Goal: Task Accomplishment & Management: Manage account settings

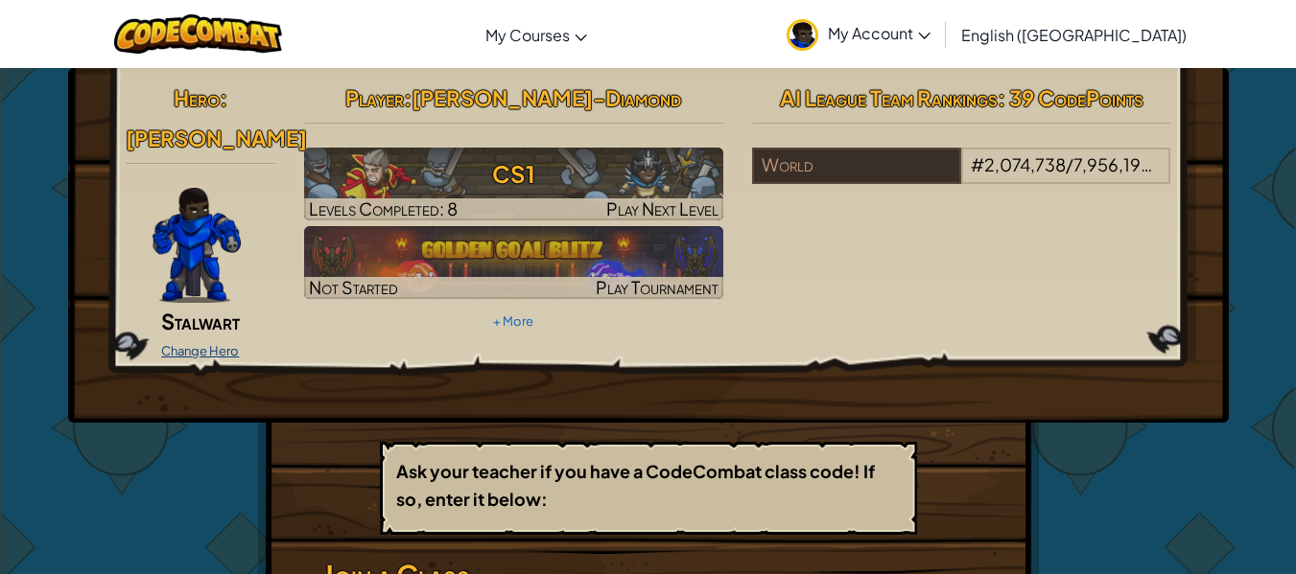
click at [229, 343] on link "Change Hero" at bounding box center [200, 350] width 78 height 15
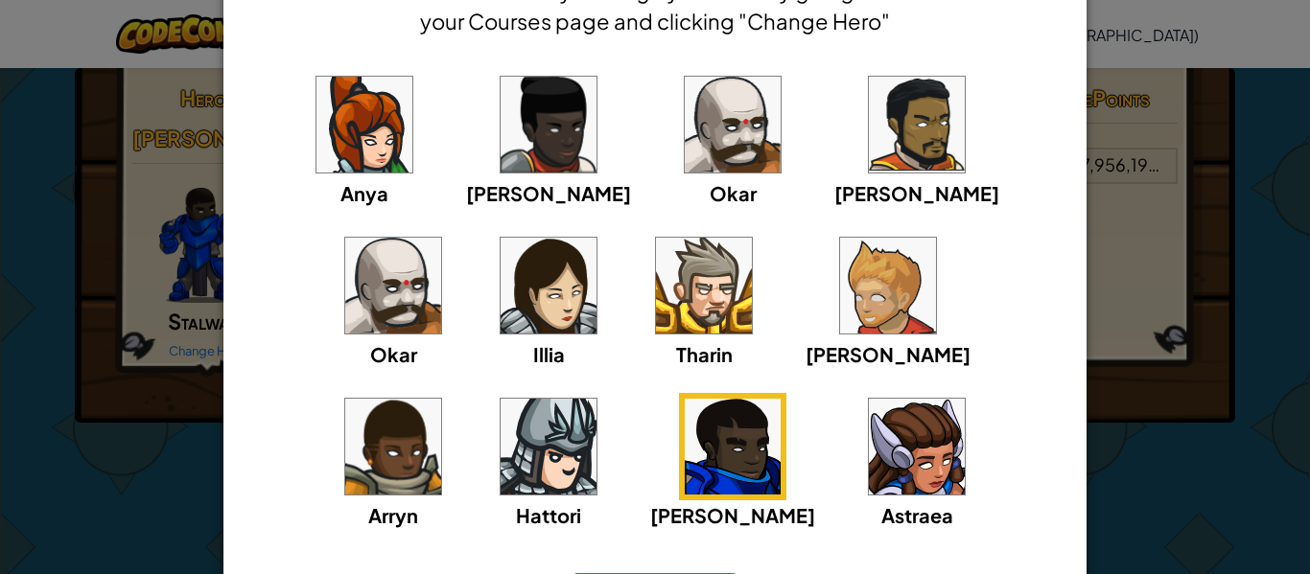
scroll to position [123, 0]
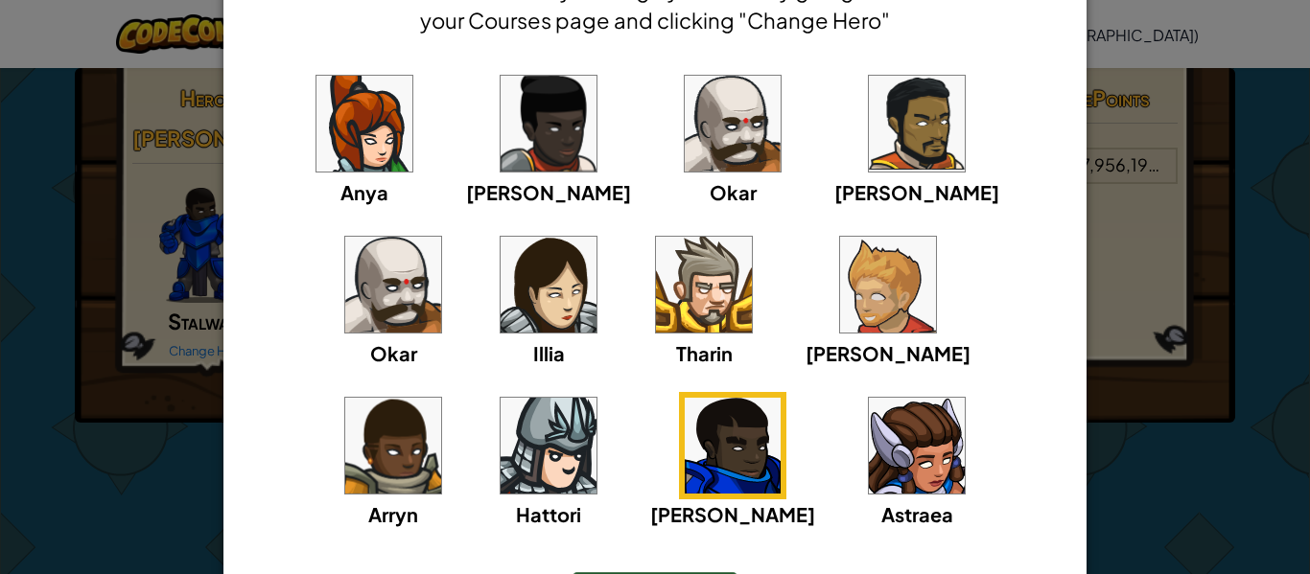
click at [408, 458] on div "[PERSON_NAME] [PERSON_NAME] [PERSON_NAME] Arryn [PERSON_NAME]" at bounding box center [655, 311] width 804 height 483
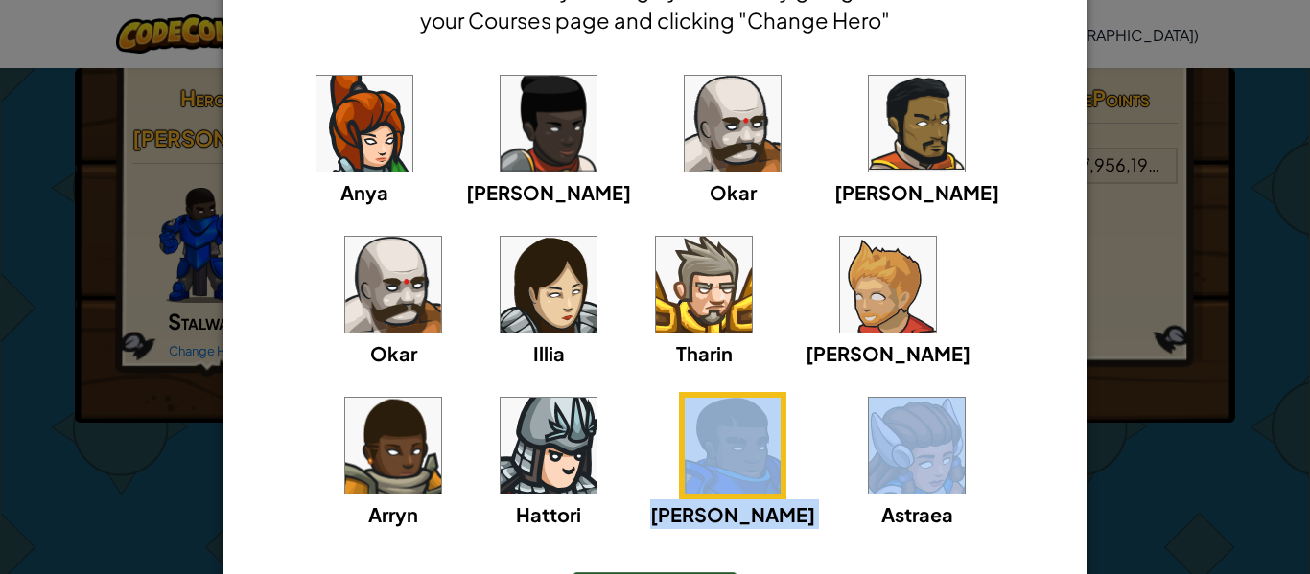
drag, startPoint x: 509, startPoint y: 514, endPoint x: 668, endPoint y: 441, distance: 174.2
click at [668, 441] on div "[PERSON_NAME] [PERSON_NAME] [PERSON_NAME] Arryn [PERSON_NAME]" at bounding box center [655, 311] width 804 height 483
click at [597, 398] on img at bounding box center [549, 446] width 96 height 96
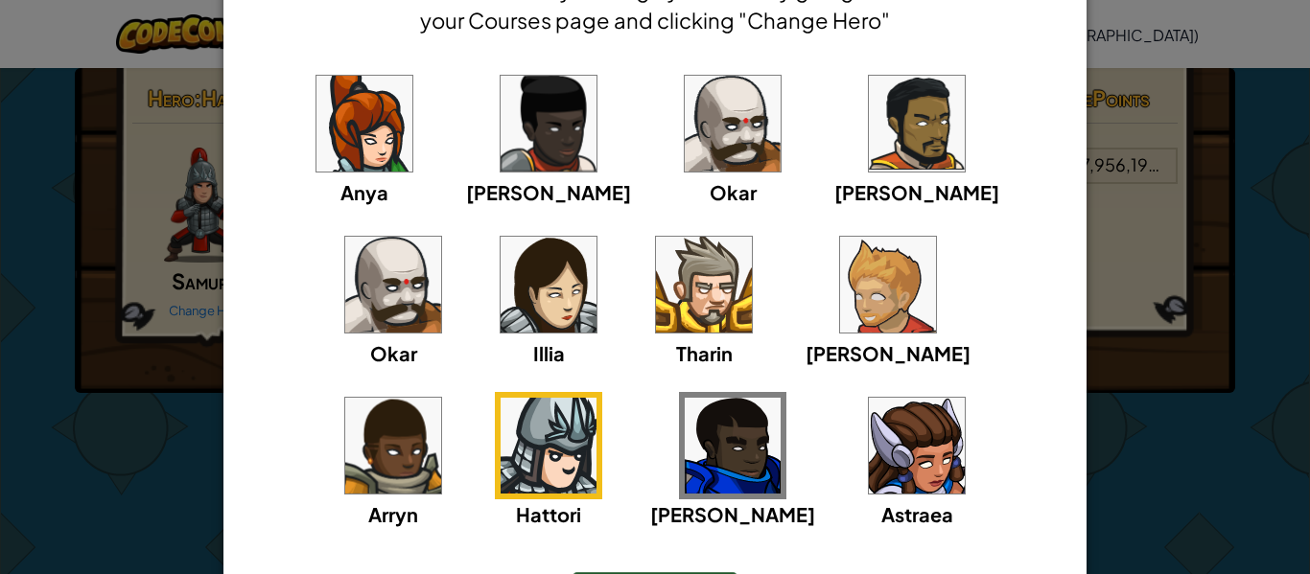
click at [840, 317] on img at bounding box center [888, 285] width 96 height 96
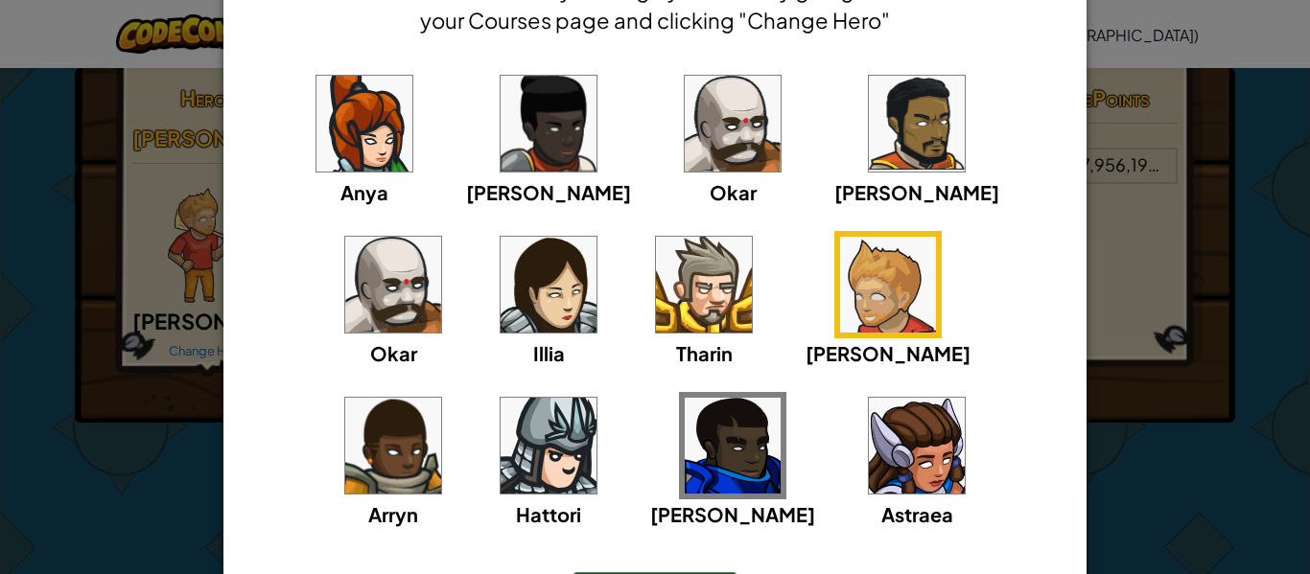
click at [564, 295] on div "[PERSON_NAME] [PERSON_NAME] [PERSON_NAME] Arryn [PERSON_NAME]" at bounding box center [655, 311] width 804 height 483
click at [650, 297] on div "Tharin" at bounding box center [703, 299] width 107 height 137
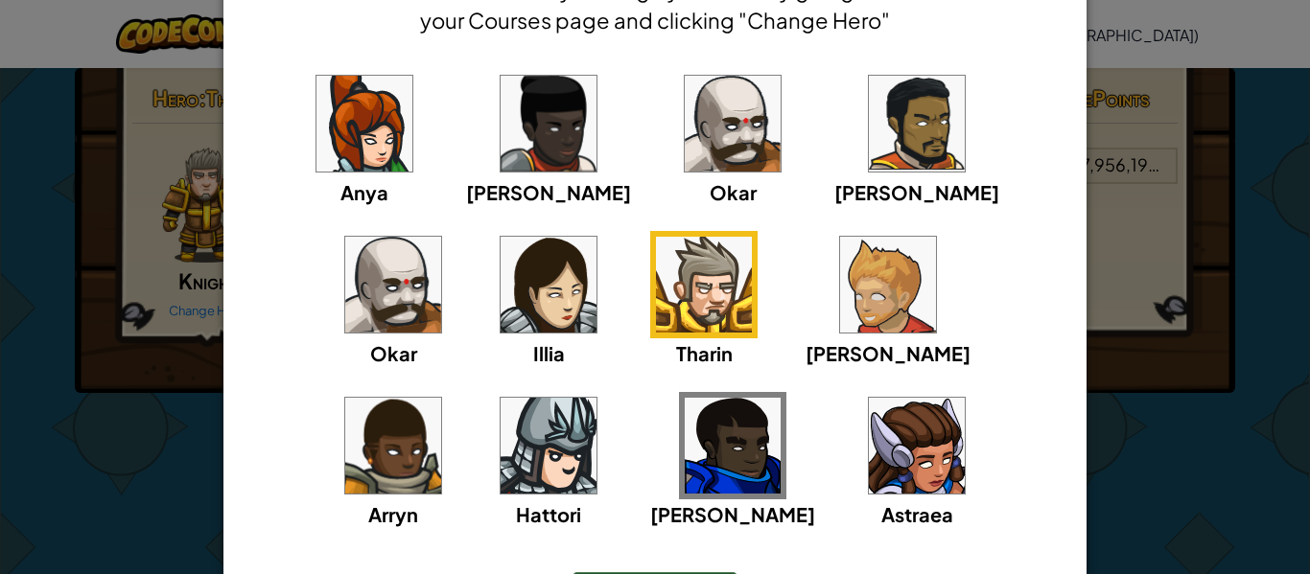
click at [692, 118] on img at bounding box center [733, 124] width 96 height 96
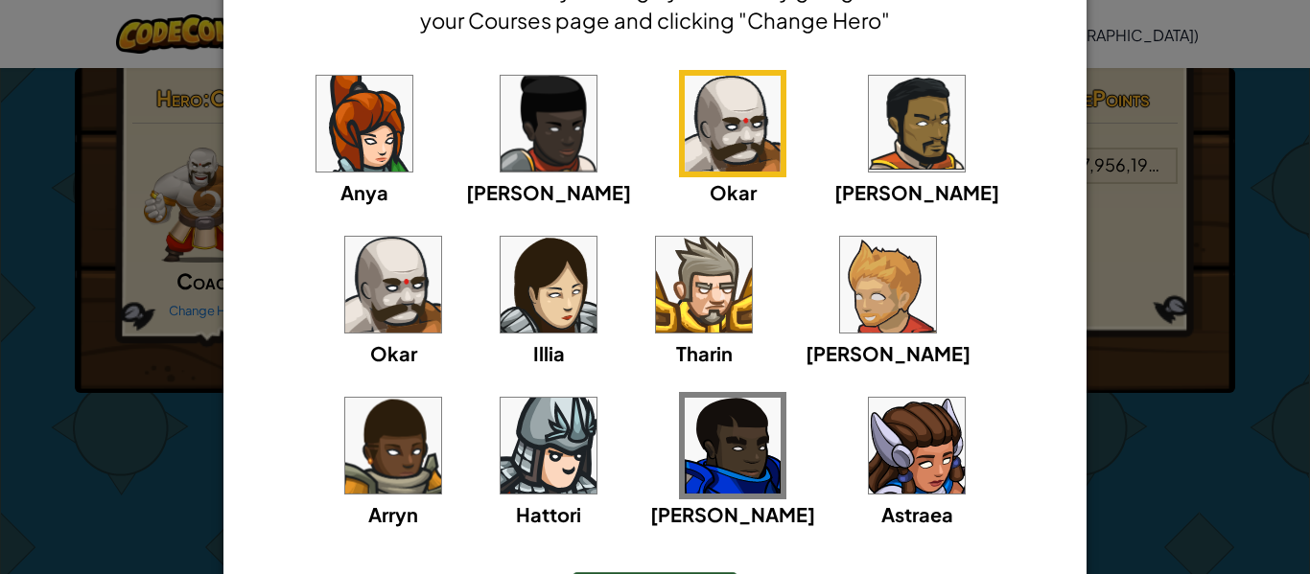
click at [441, 237] on img at bounding box center [393, 285] width 96 height 96
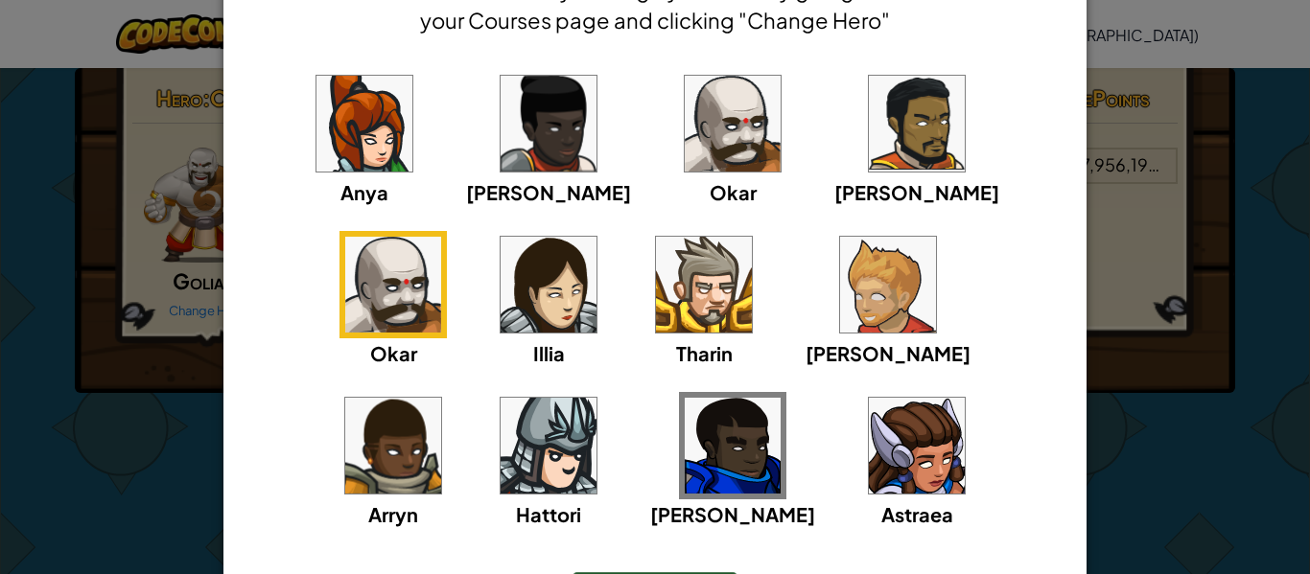
click at [359, 114] on img at bounding box center [364, 124] width 96 height 96
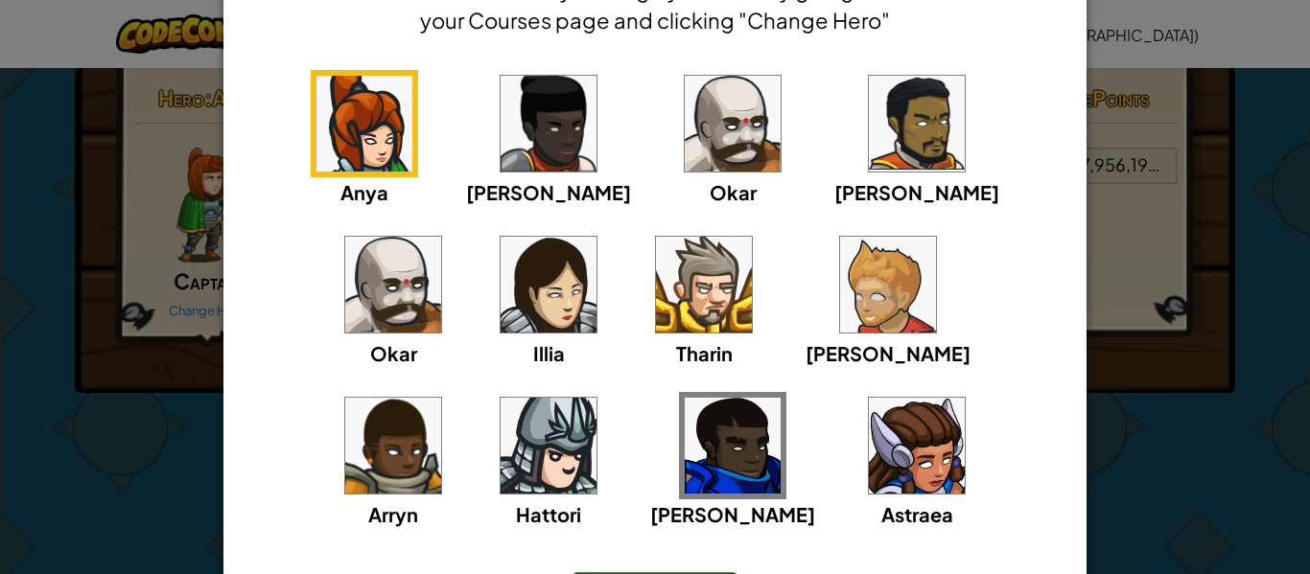
click at [526, 115] on img at bounding box center [549, 124] width 96 height 96
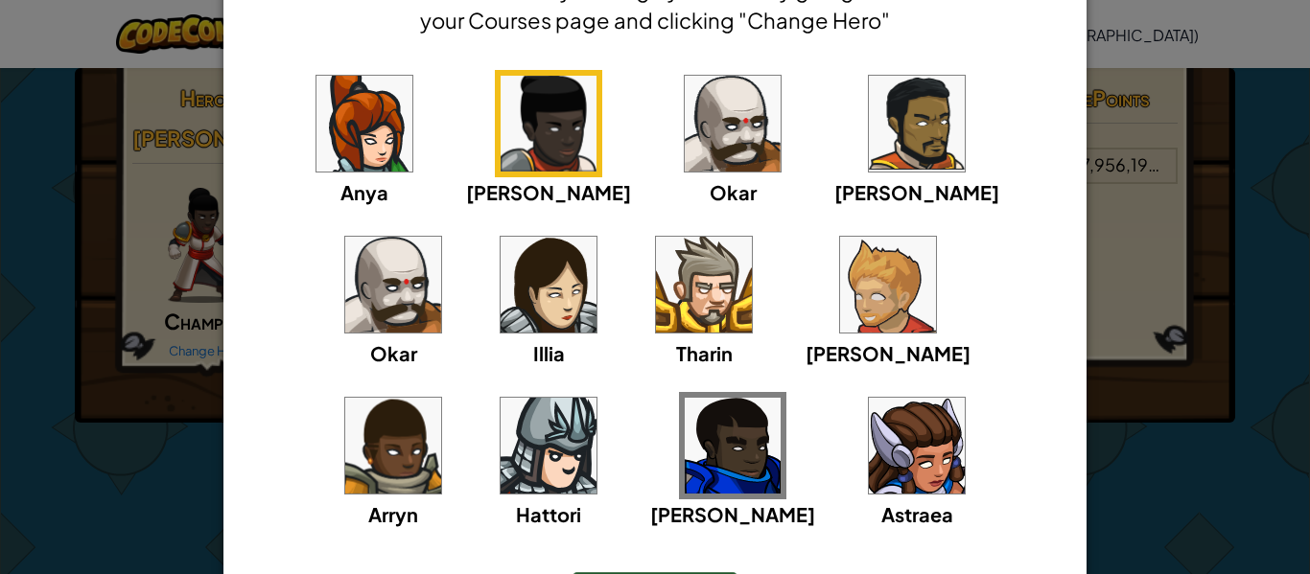
click at [685, 432] on img at bounding box center [733, 446] width 96 height 96
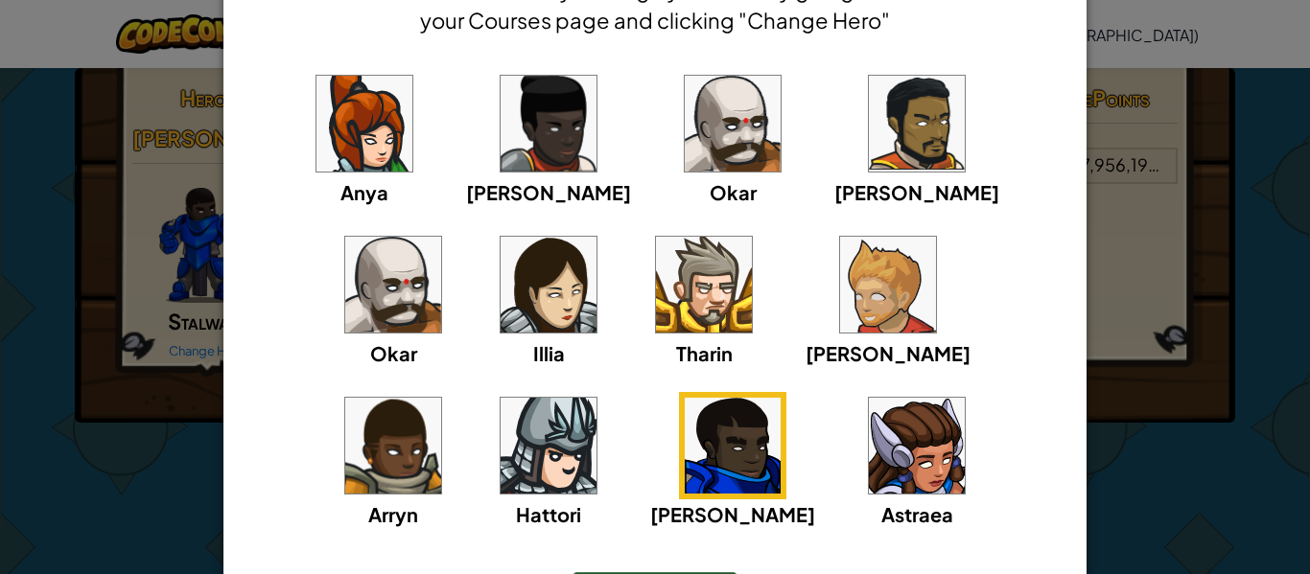
click at [869, 440] on img at bounding box center [917, 446] width 96 height 96
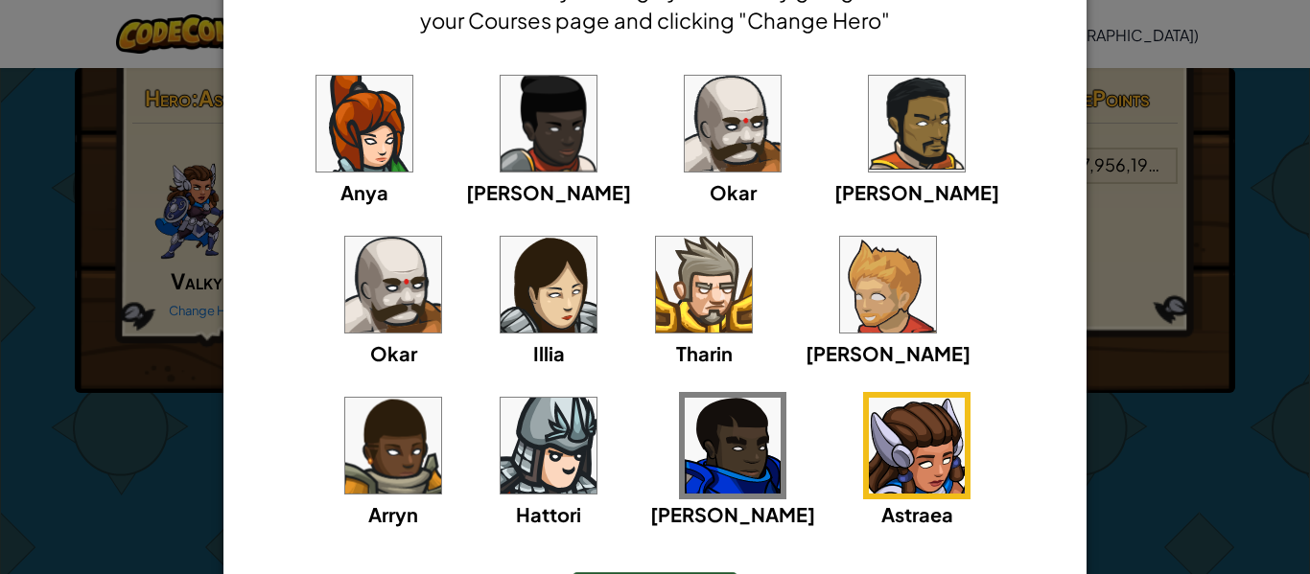
click at [685, 442] on img at bounding box center [733, 446] width 96 height 96
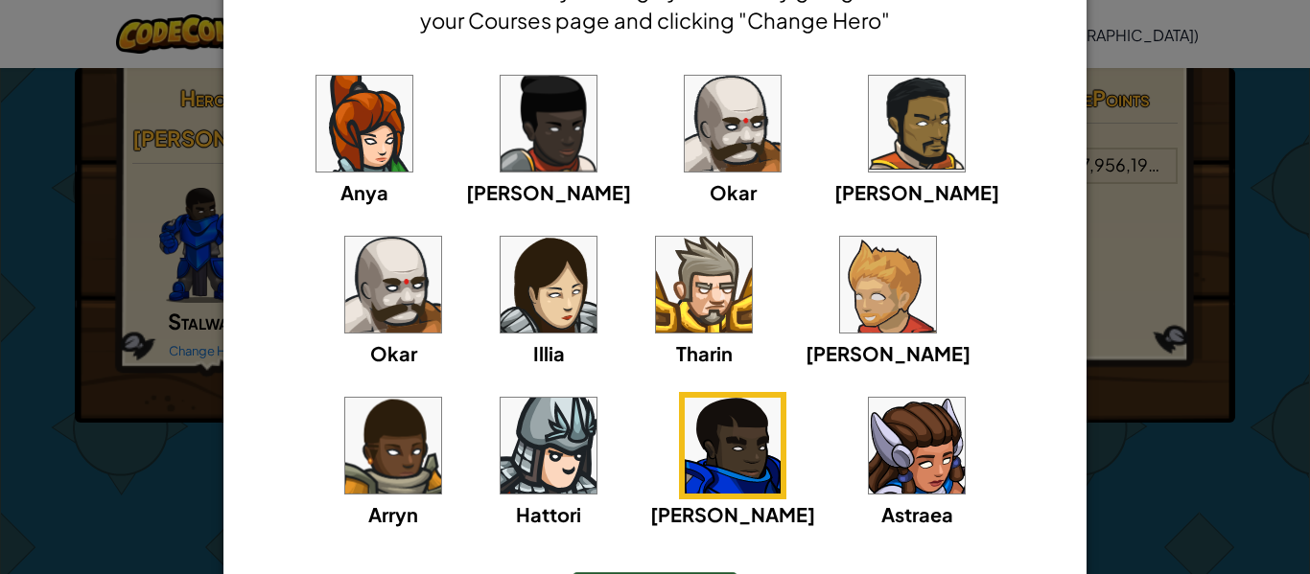
click at [869, 123] on img at bounding box center [917, 124] width 96 height 96
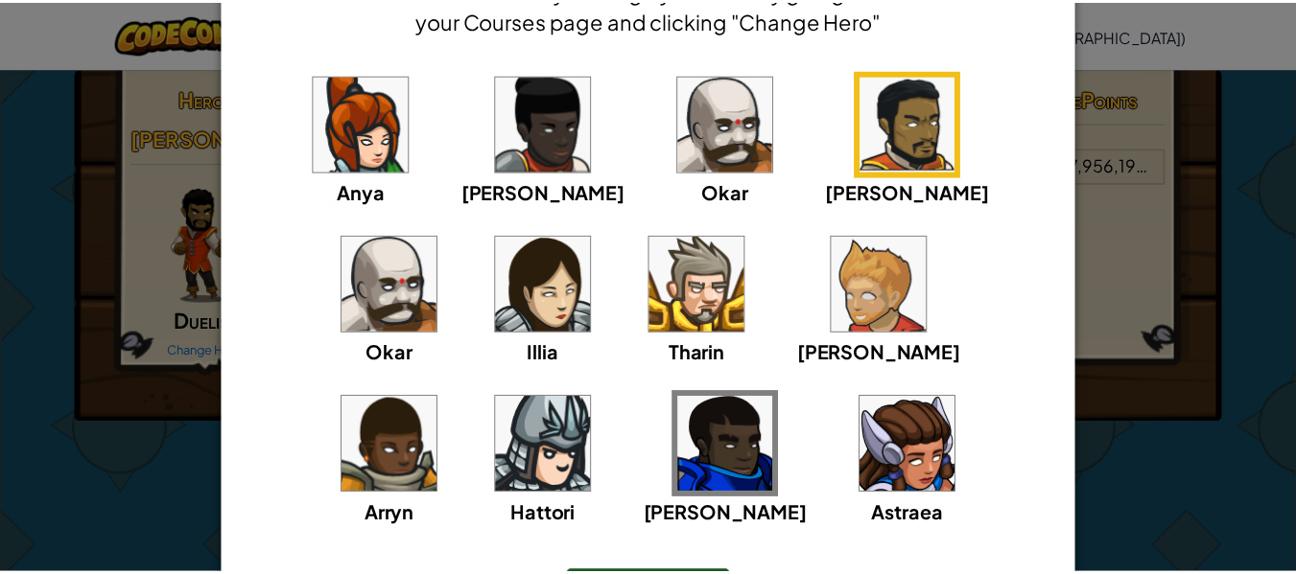
scroll to position [160, 0]
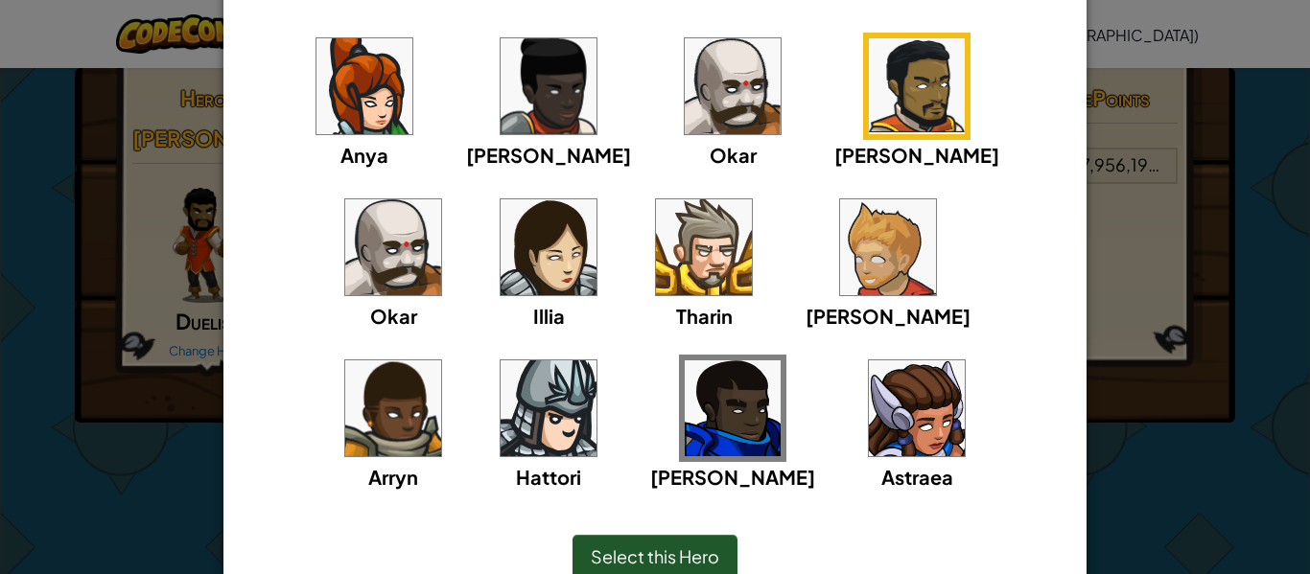
click at [685, 448] on img at bounding box center [733, 409] width 96 height 96
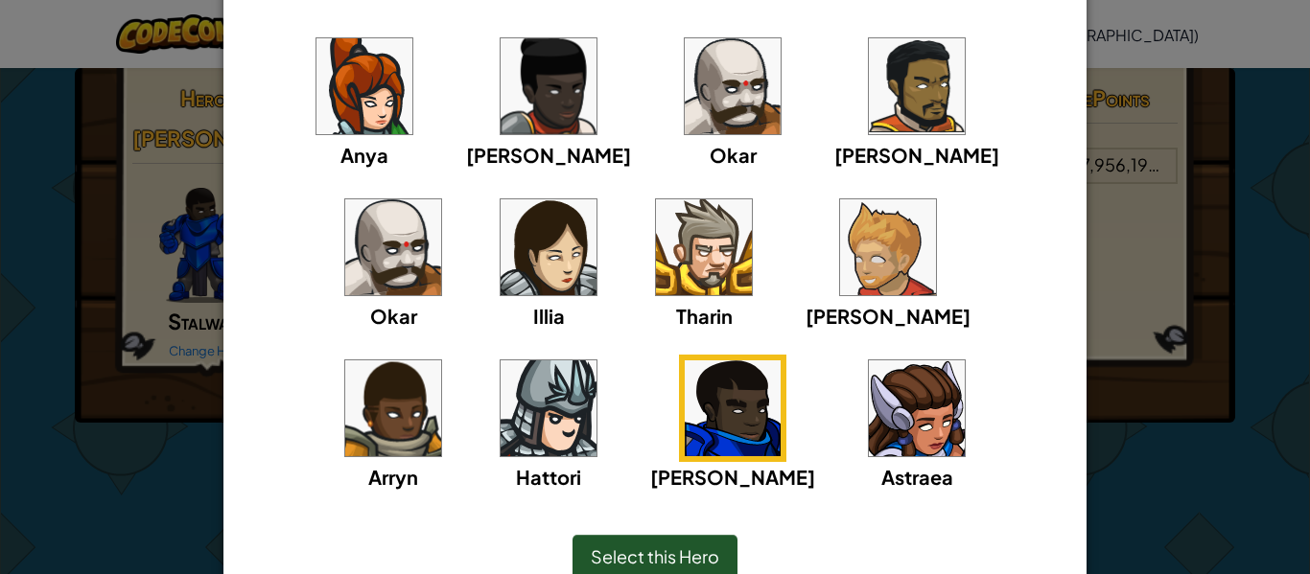
click at [650, 549] on span "Select this Hero" at bounding box center [655, 557] width 129 height 22
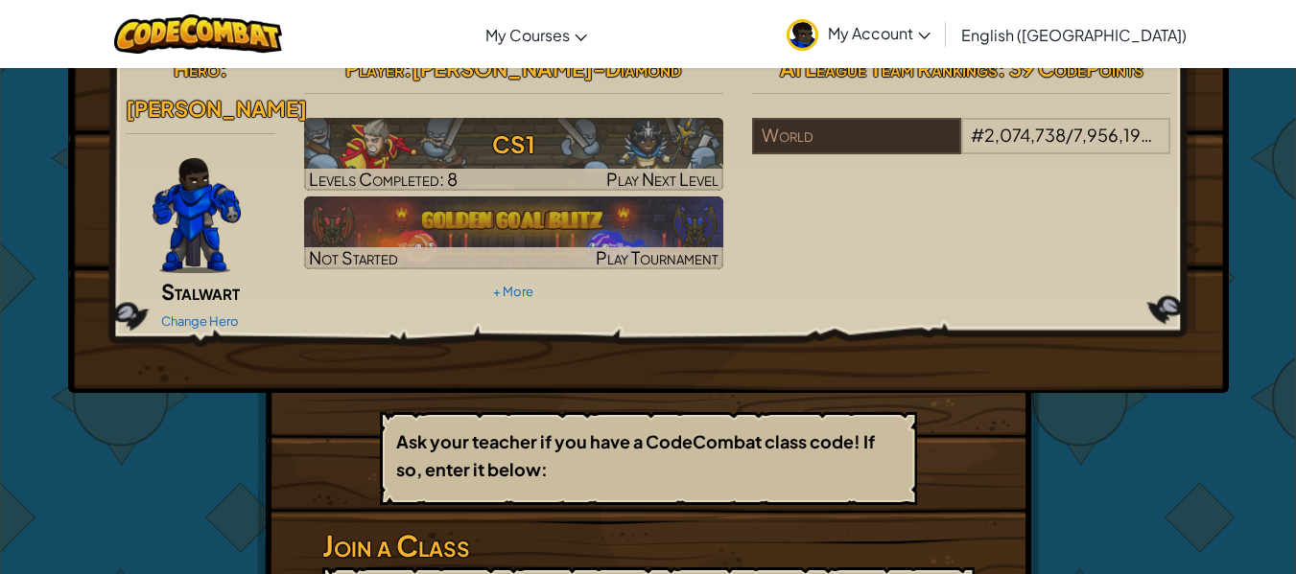
scroll to position [31, 0]
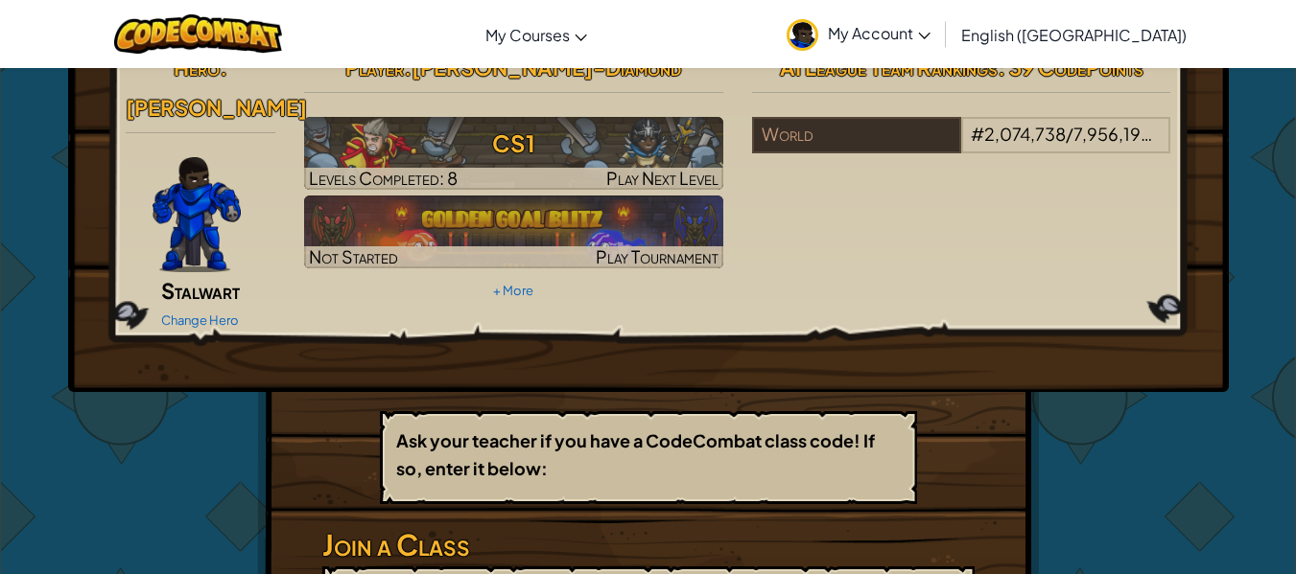
click at [442, 358] on div "Hero : [PERSON_NAME] Change Hero Player : [PERSON_NAME]-Diamond CS1 Levels Comp…" at bounding box center [648, 214] width 1160 height 355
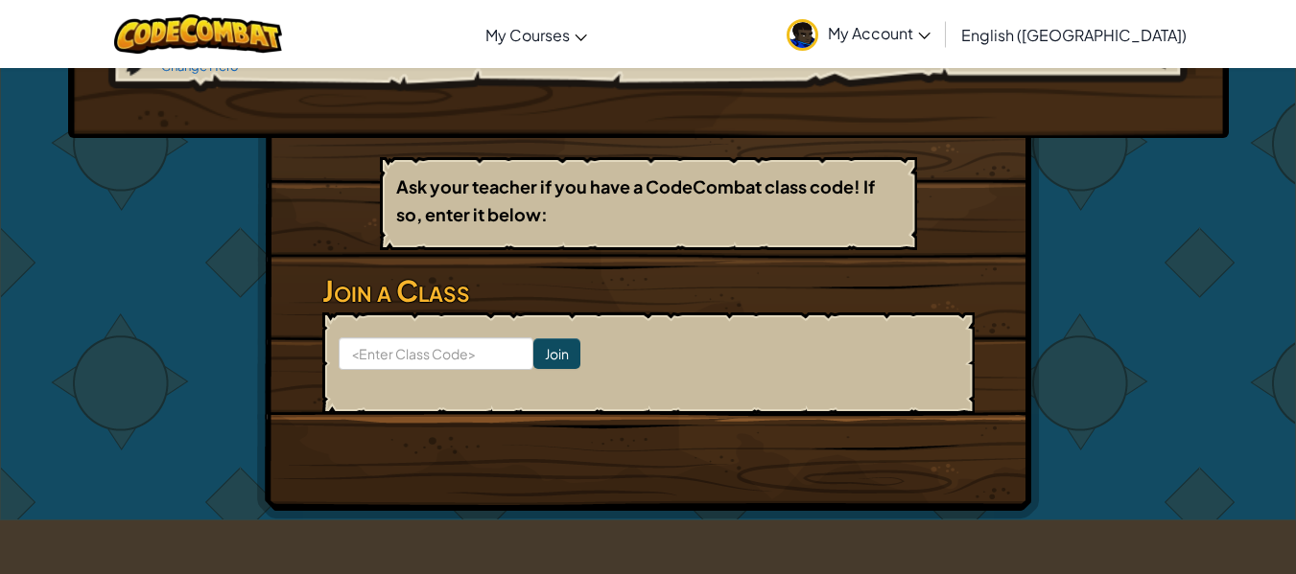
scroll to position [0, 0]
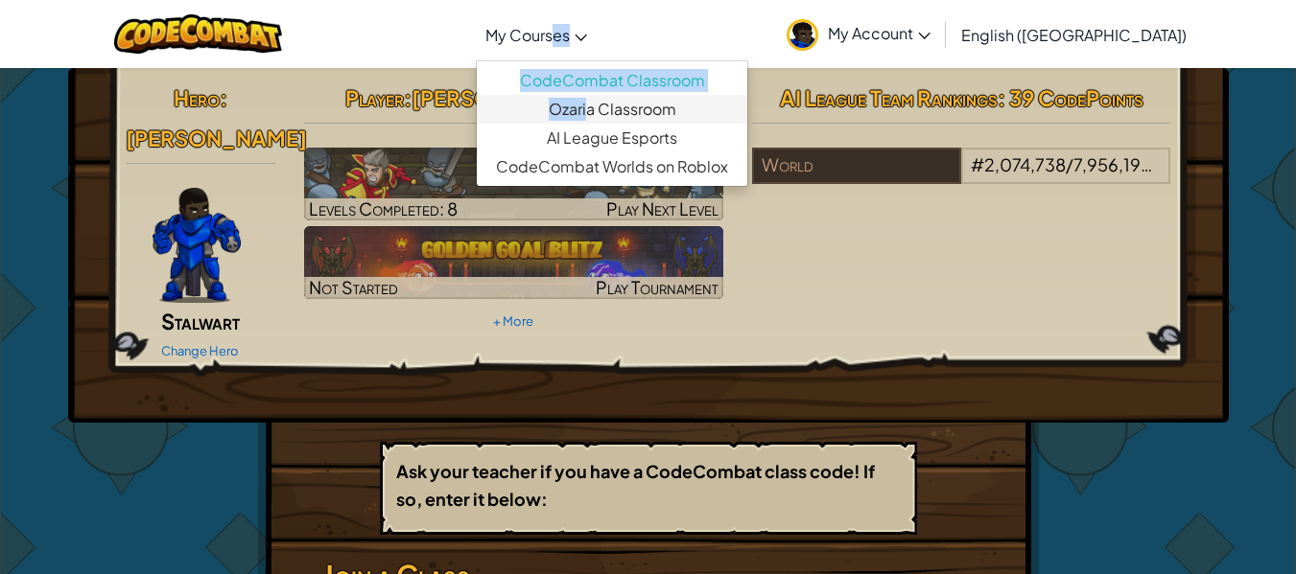
drag, startPoint x: 623, startPoint y: 50, endPoint x: 660, endPoint y: 110, distance: 70.6
click at [597, 60] on li "My Courses CodeCombat Classroom Ozaria Classroom AI League Esports CodeCombat W…" at bounding box center [536, 35] width 121 height 52
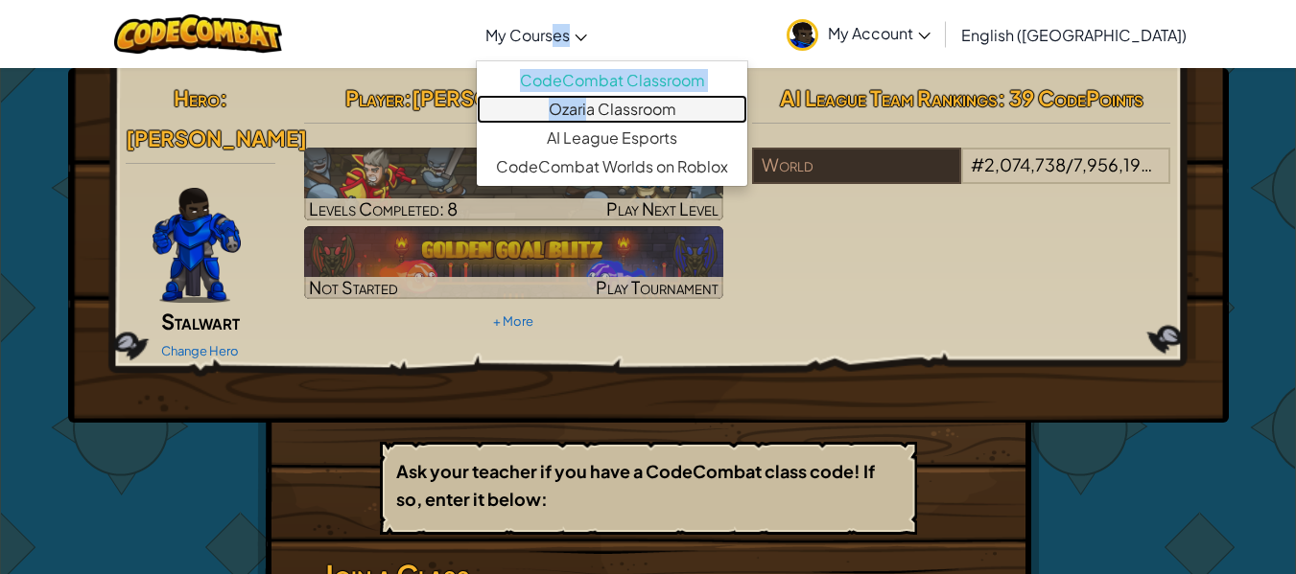
click at [660, 110] on link "Ozaria Classroom" at bounding box center [612, 109] width 270 height 29
